Goal: Navigation & Orientation: Find specific page/section

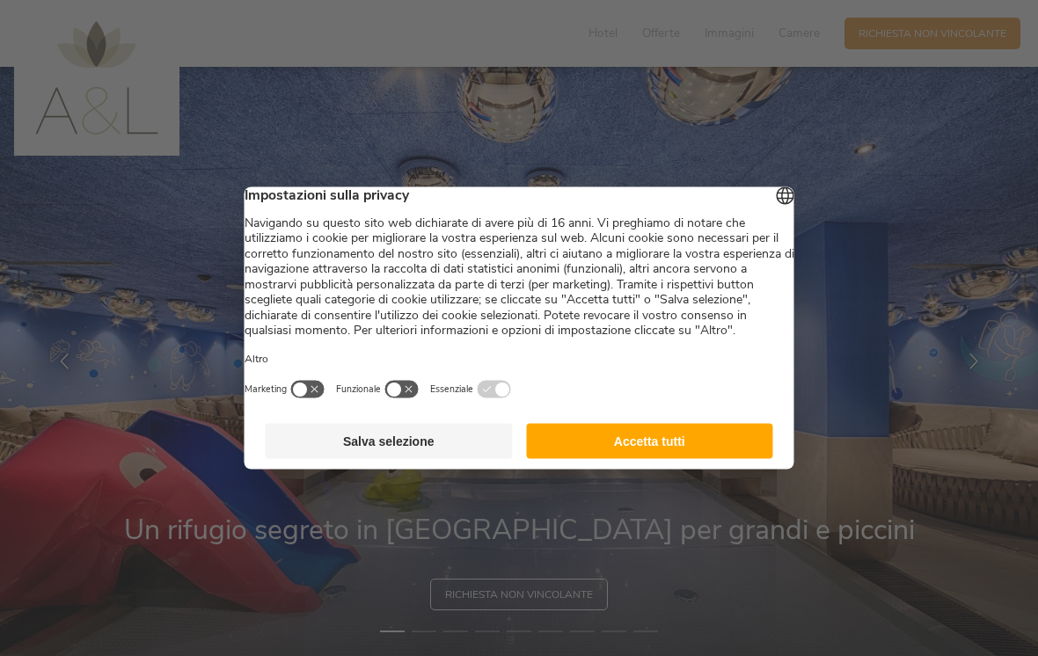
click at [737, 442] on button "Accetta tutti" at bounding box center [649, 441] width 247 height 35
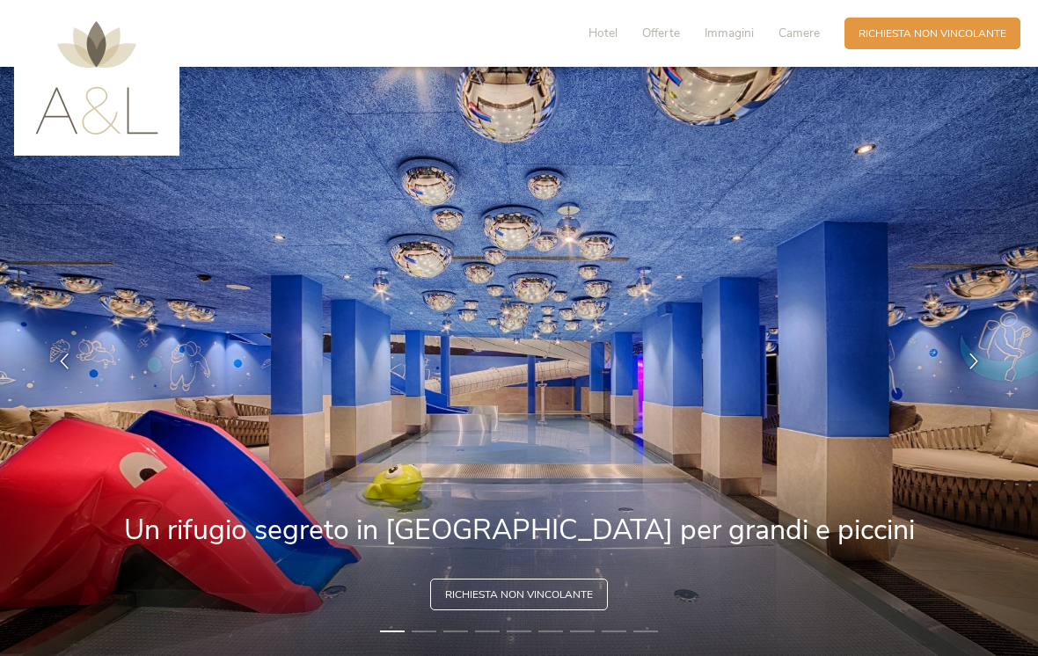
click at [964, 23] on div "Richiesta Richiesta non vincolante" at bounding box center [933, 34] width 176 height 32
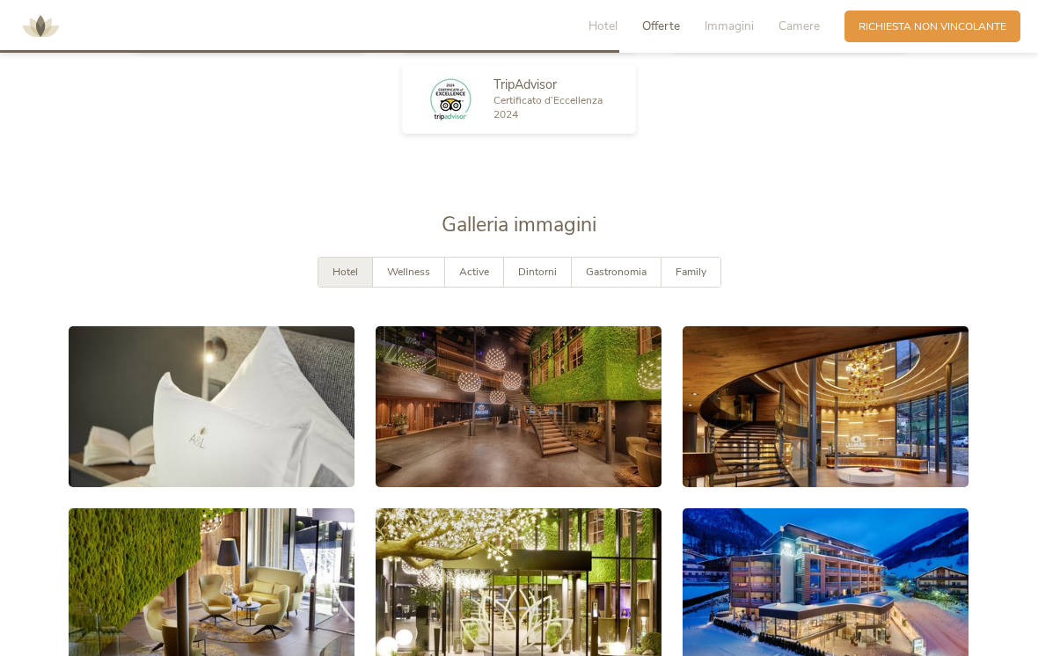
scroll to position [2557, 0]
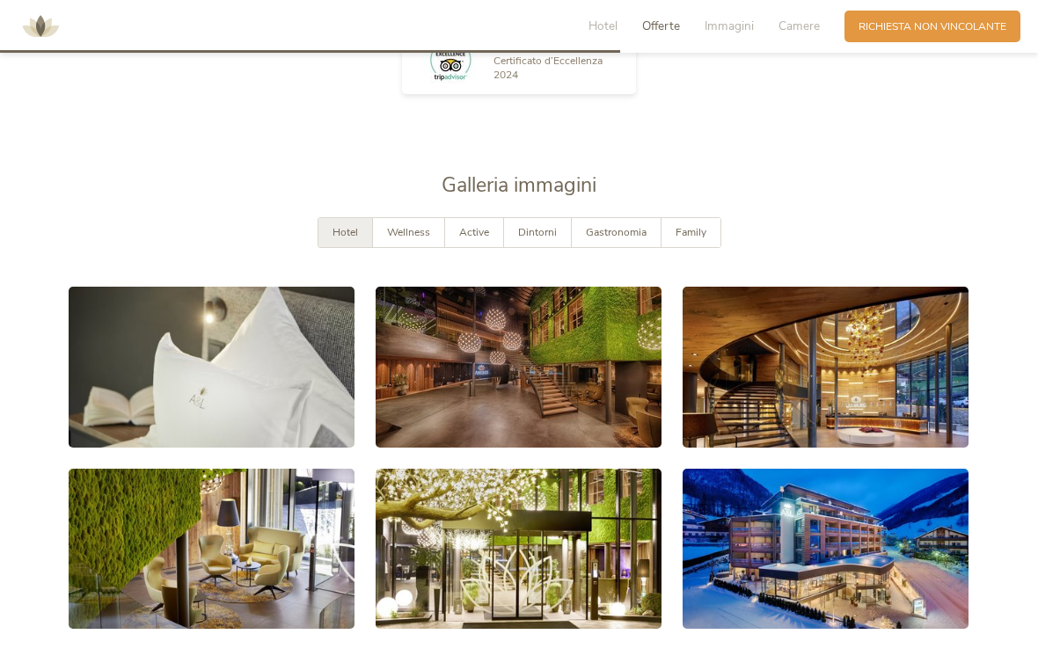
click at [695, 239] on span "Family" at bounding box center [691, 232] width 31 height 14
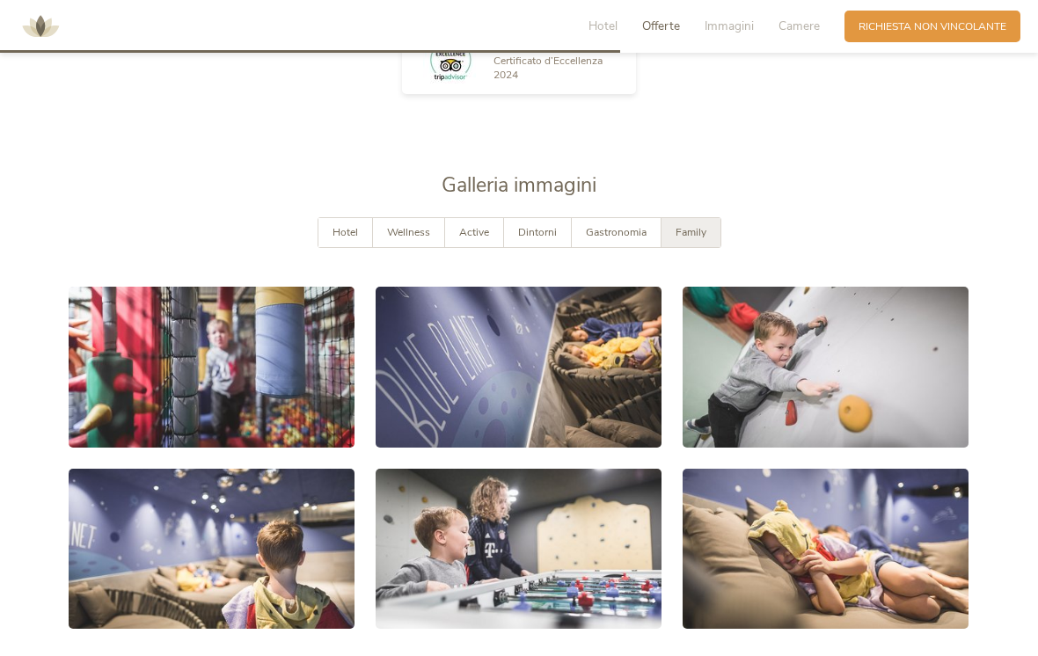
click at [196, 397] on link at bounding box center [212, 367] width 286 height 161
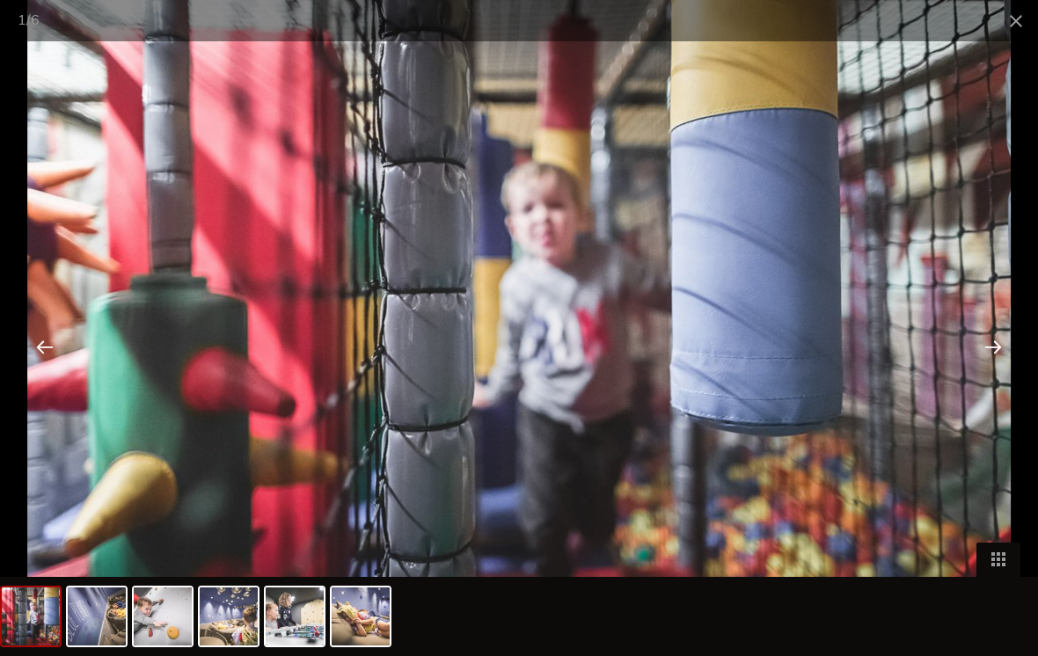
click at [1001, 343] on div at bounding box center [993, 346] width 55 height 55
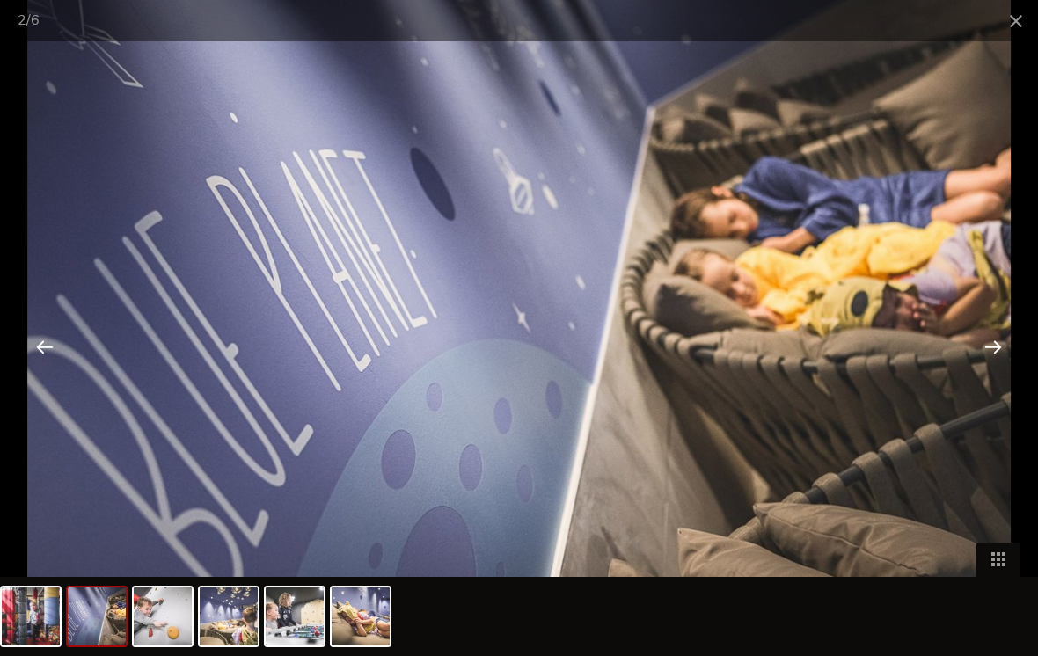
click at [979, 361] on div at bounding box center [993, 346] width 55 height 55
click at [980, 358] on div at bounding box center [993, 346] width 55 height 55
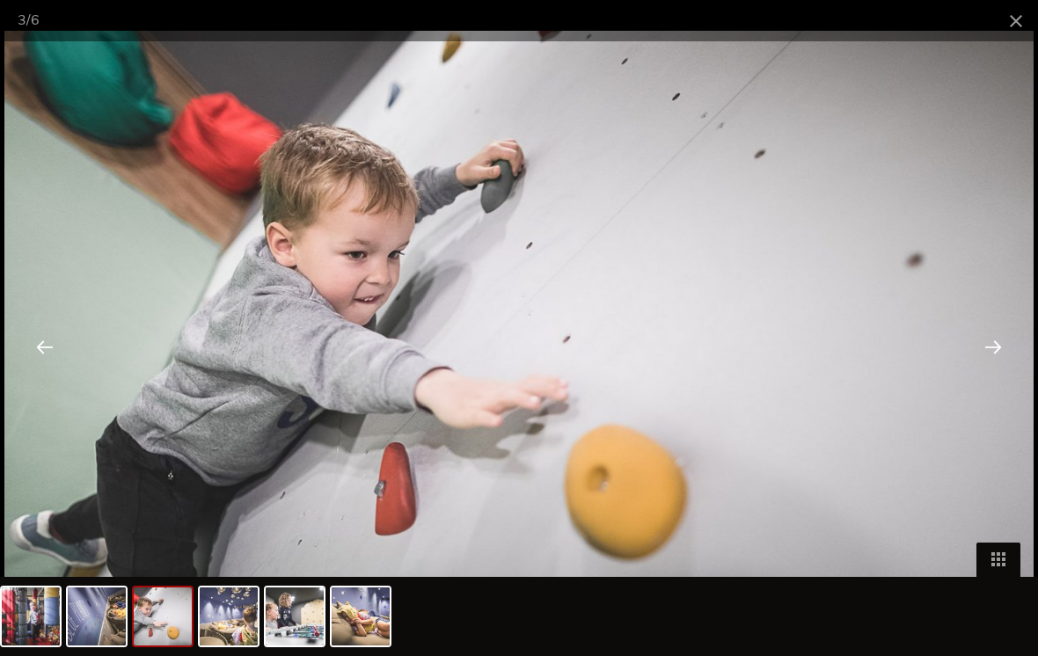
click at [977, 356] on div at bounding box center [993, 346] width 55 height 55
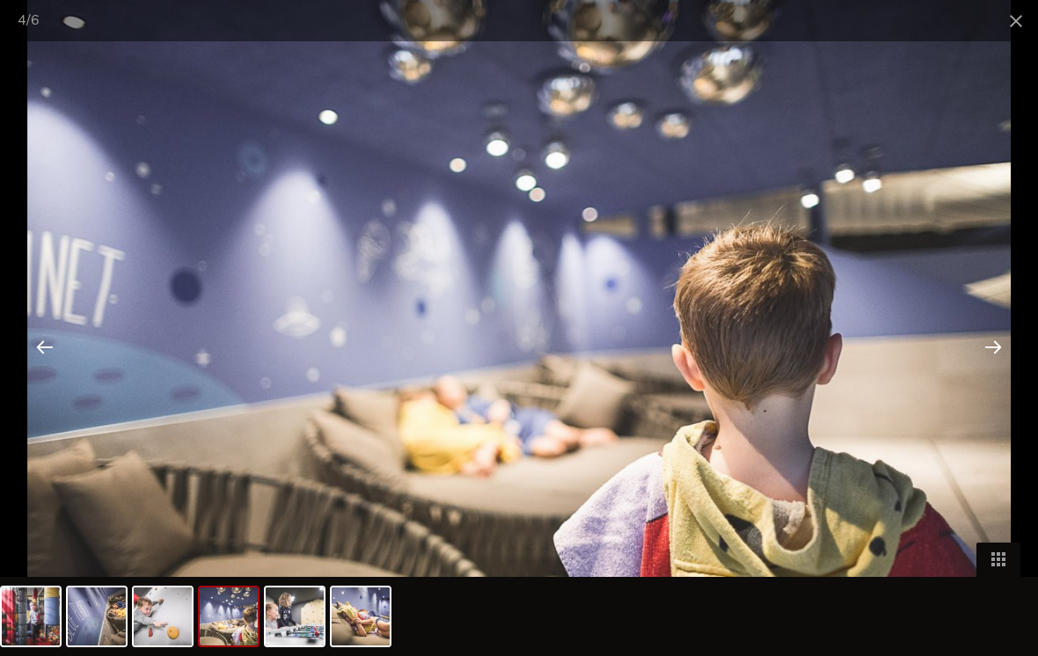
click at [1008, 31] on span at bounding box center [1016, 20] width 44 height 41
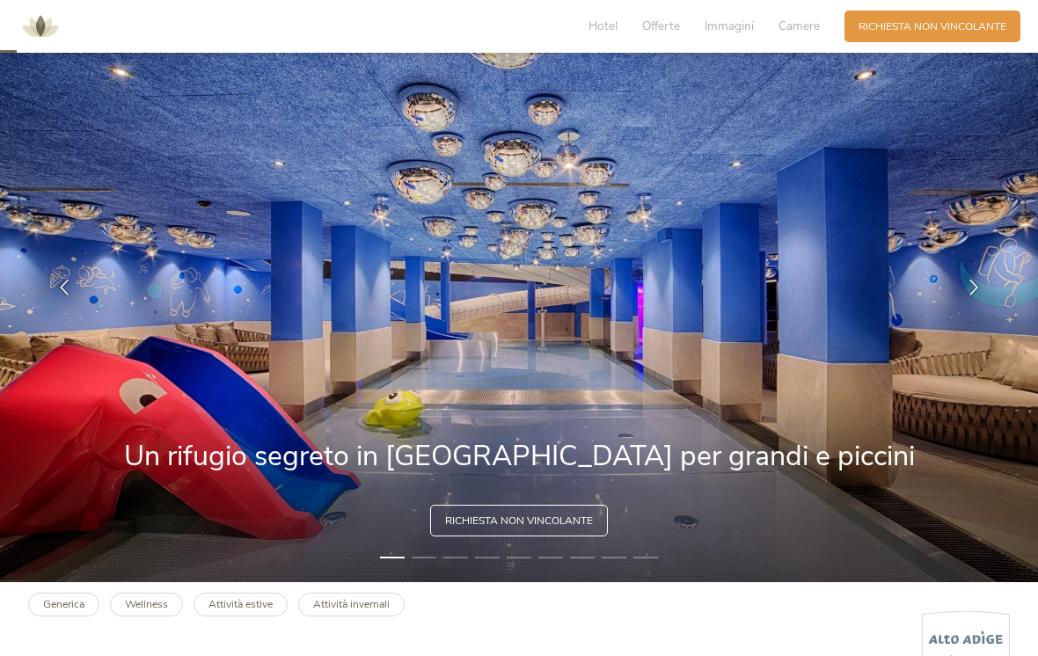
scroll to position [0, 0]
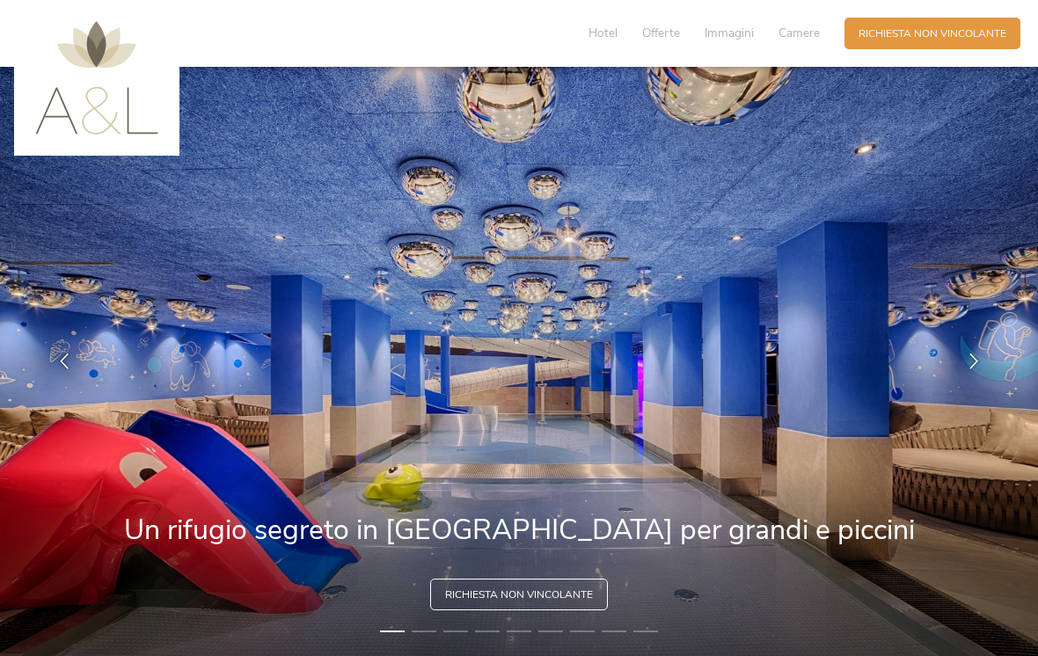
click at [81, 124] on img at bounding box center [96, 78] width 123 height 114
click at [597, 30] on span "Hotel" at bounding box center [603, 33] width 29 height 17
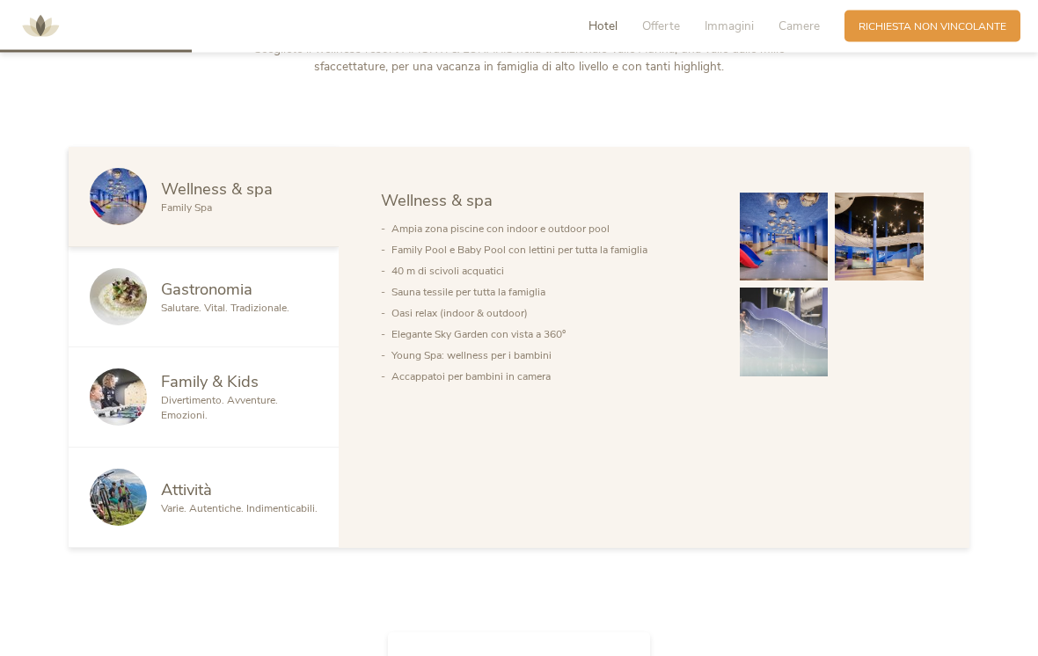
scroll to position [833, 0]
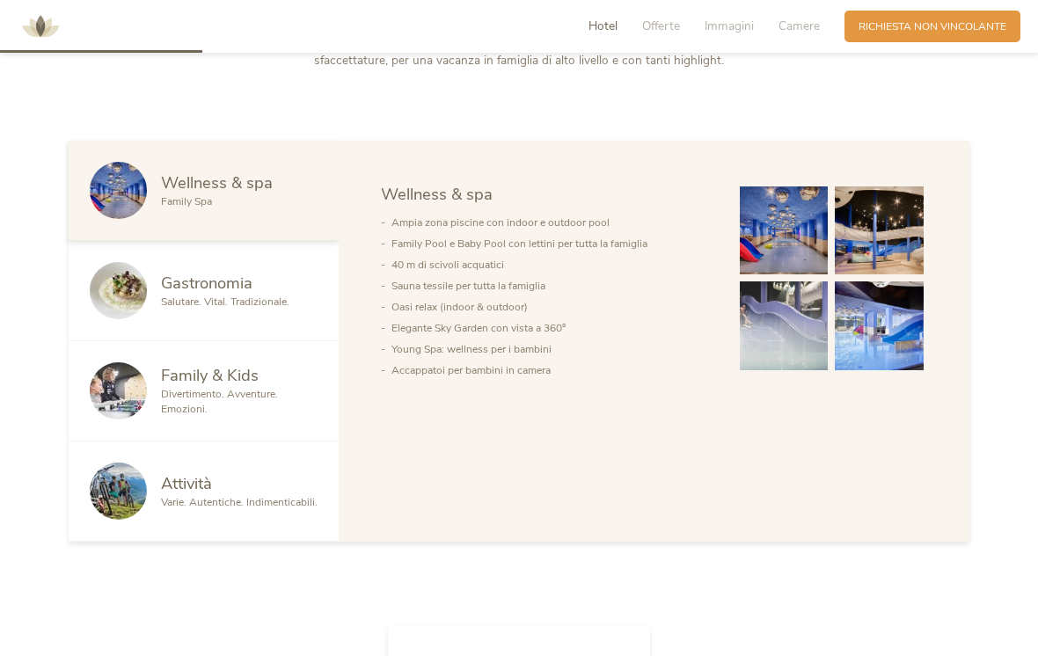
click at [158, 420] on div at bounding box center [125, 391] width 71 height 57
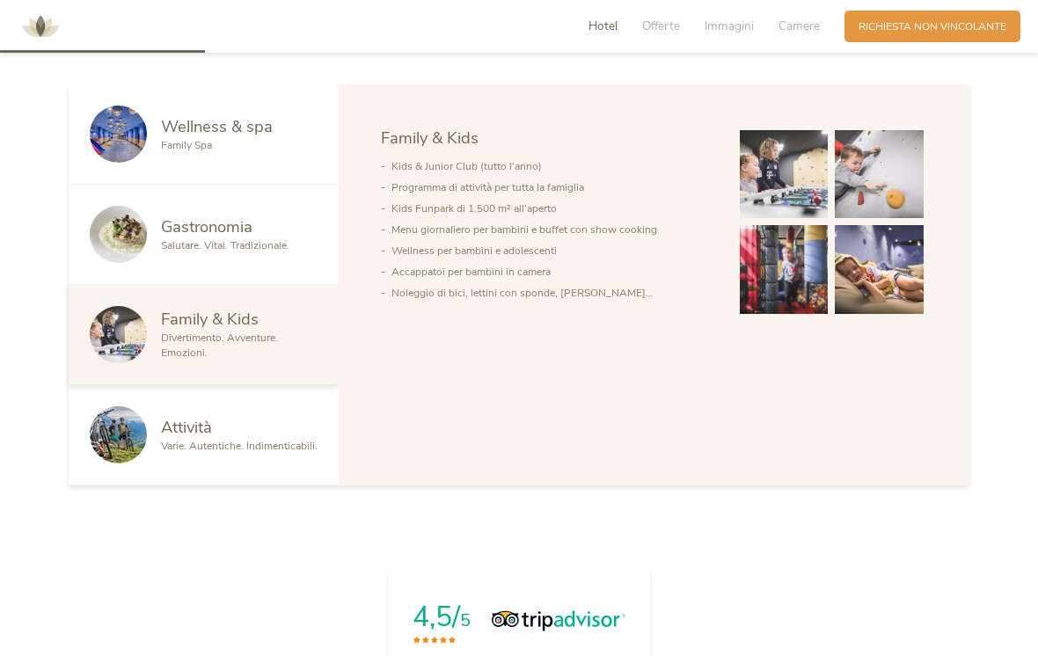
scroll to position [896, 0]
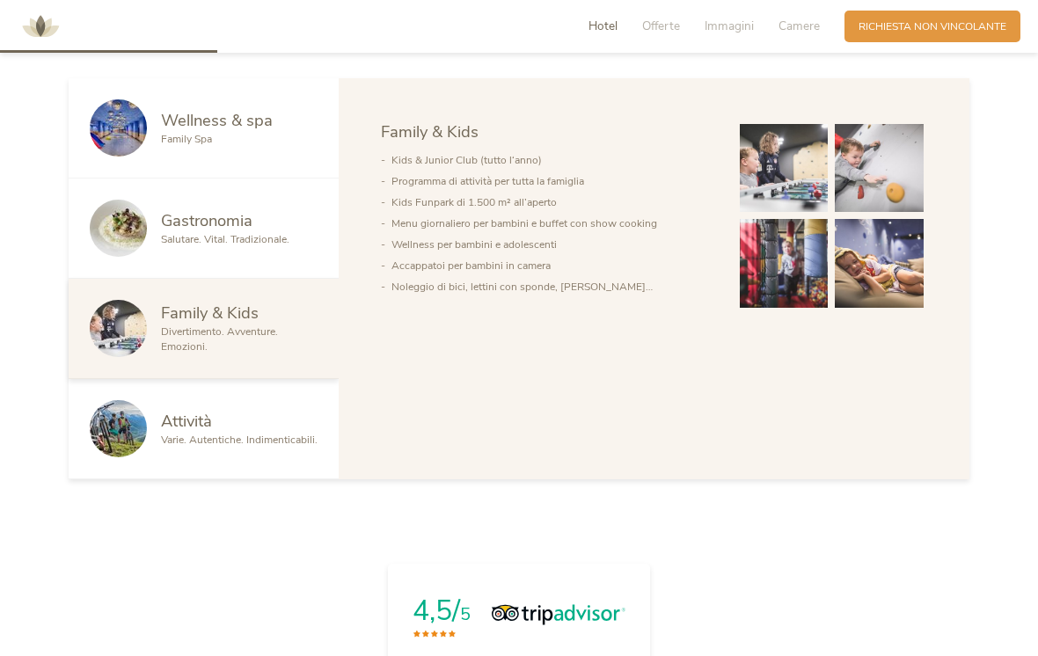
click at [169, 447] on span "Varie. Autentiche. Indimenticabili." at bounding box center [239, 440] width 157 height 14
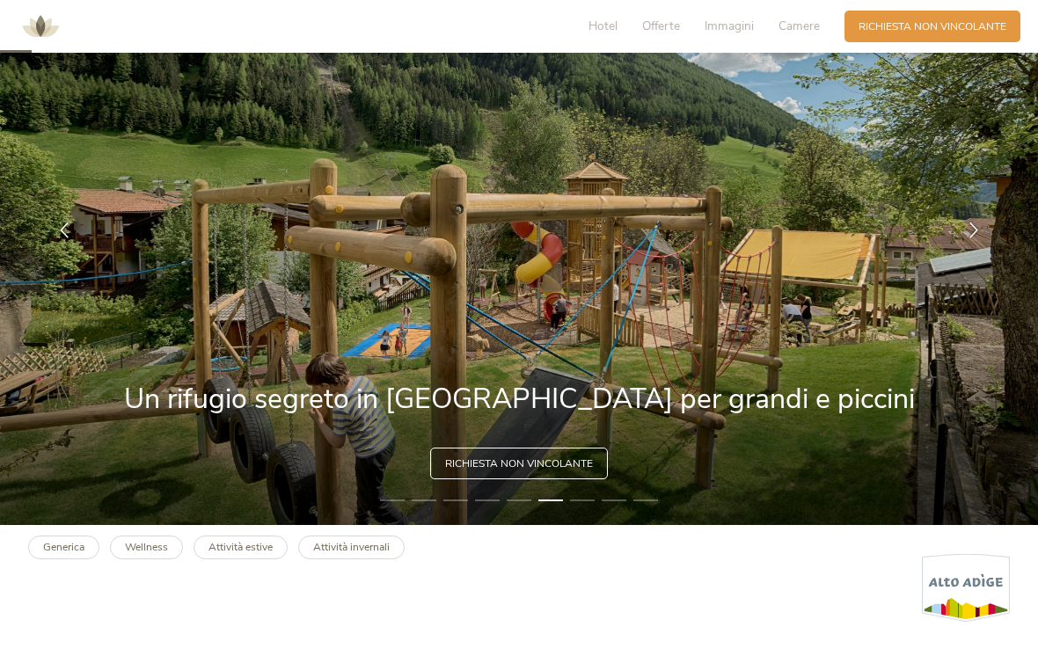
scroll to position [0, 0]
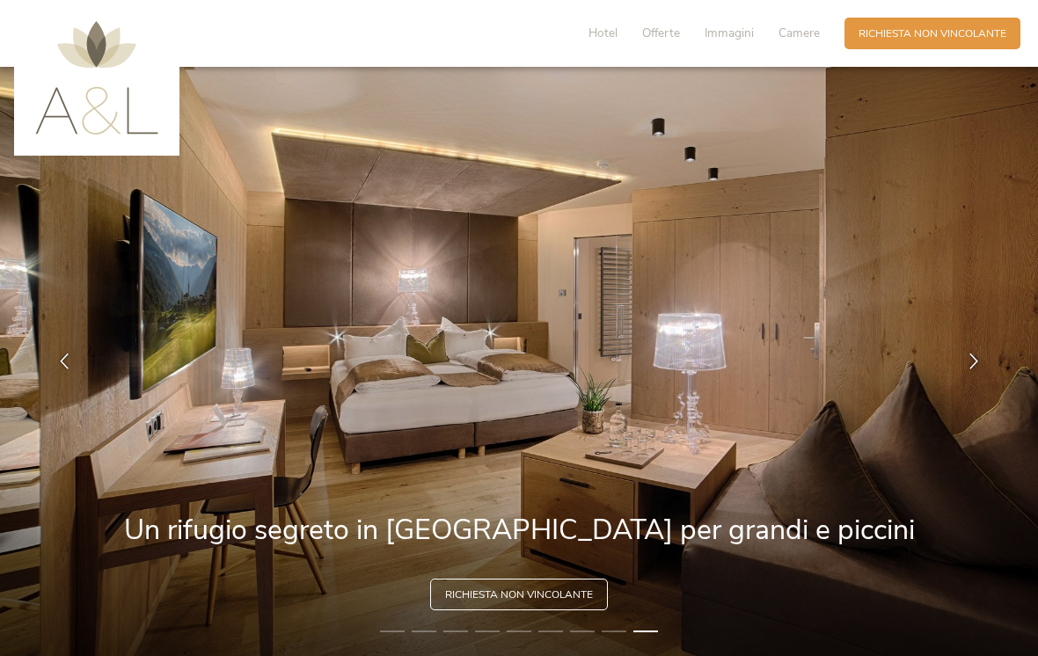
click at [66, 115] on img at bounding box center [96, 78] width 123 height 114
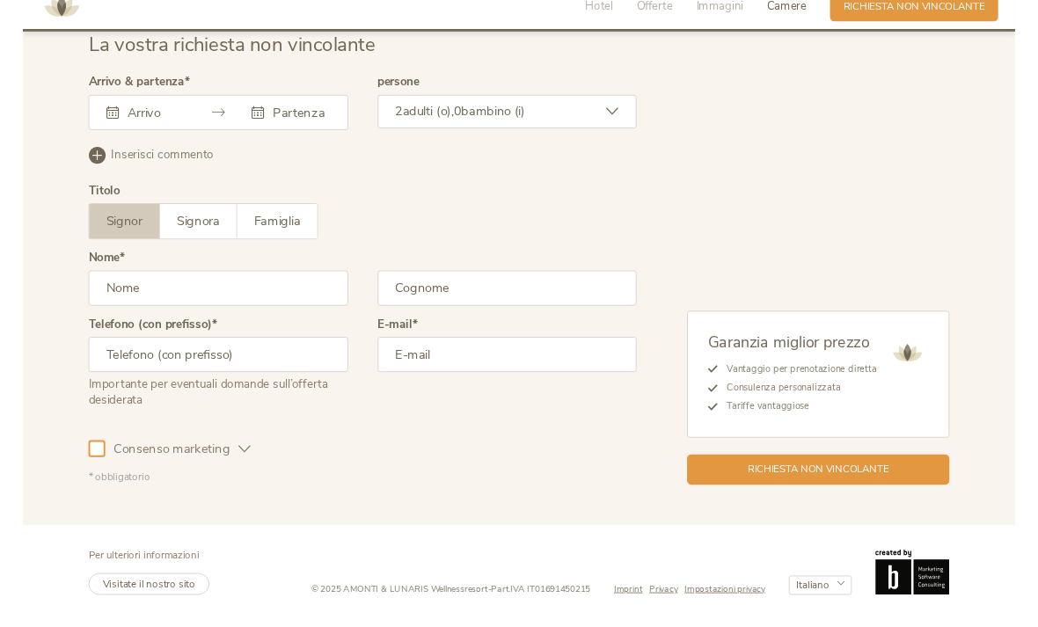
scroll to position [4282, 0]
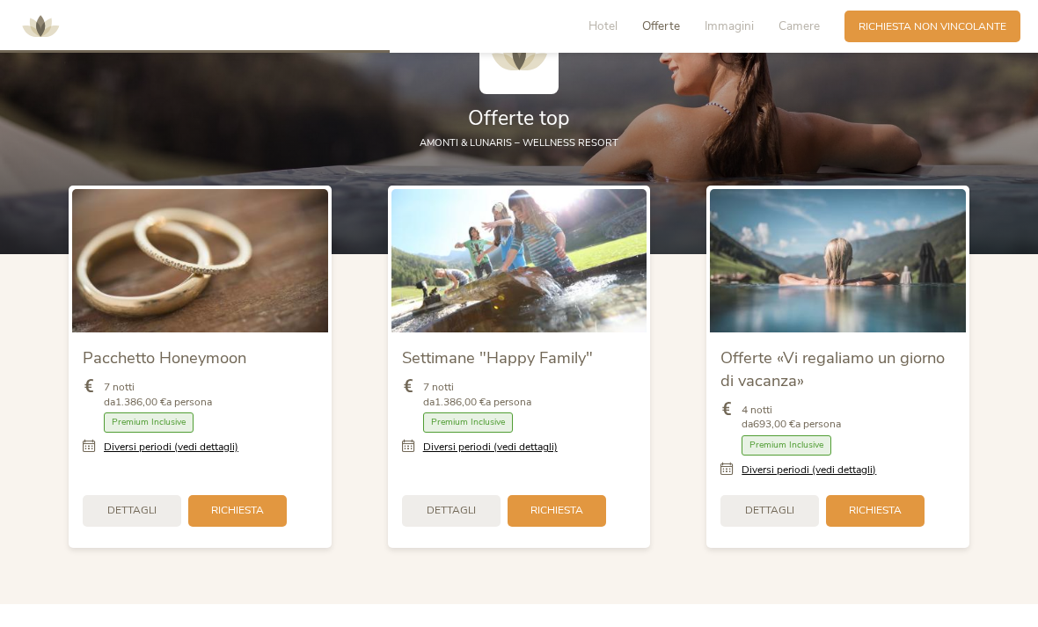
scroll to position [1639, 0]
